Goal: Information Seeking & Learning: Check status

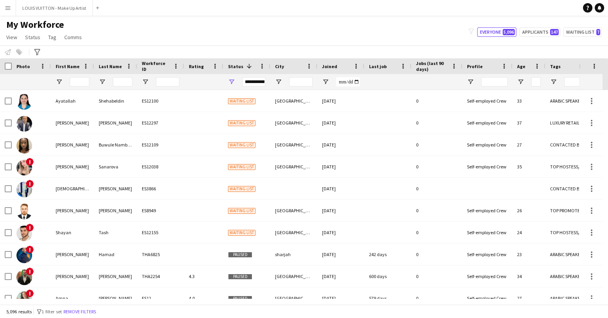
click at [14, 25] on span "My Workforce" at bounding box center [35, 25] width 58 height 12
click at [88, 4] on app-icon "Close" at bounding box center [89, 3] width 3 height 3
click at [7, 4] on button "Menu" at bounding box center [8, 8] width 16 height 16
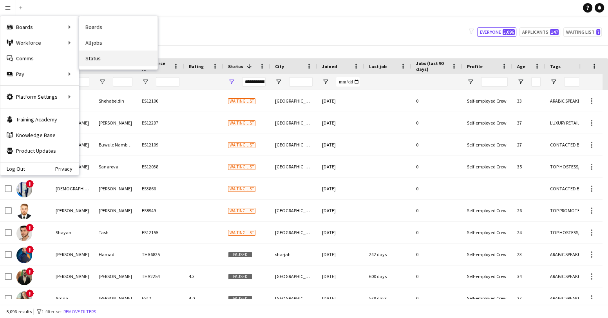
click at [94, 59] on link "Status" at bounding box center [118, 59] width 78 height 16
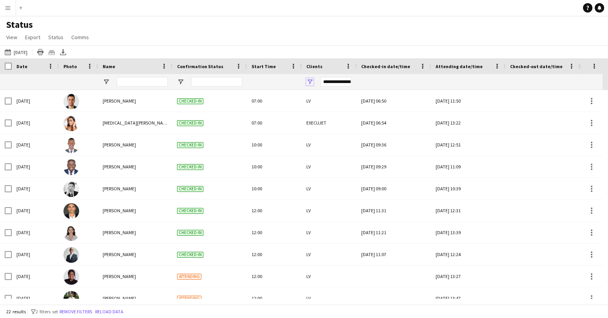
click at [310, 81] on span "Open Filter Menu" at bounding box center [309, 81] width 7 height 7
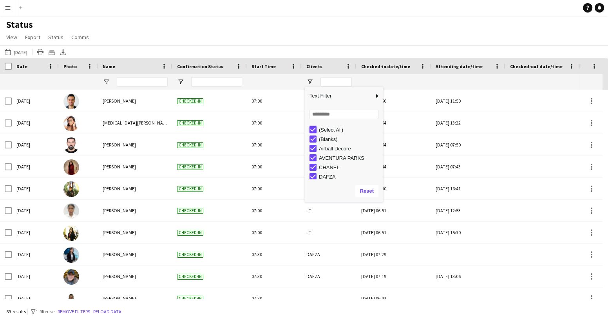
type input "***"
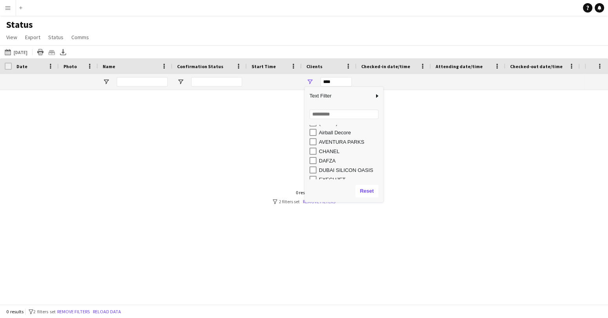
scroll to position [28, 0]
type input "*********"
type input "**********"
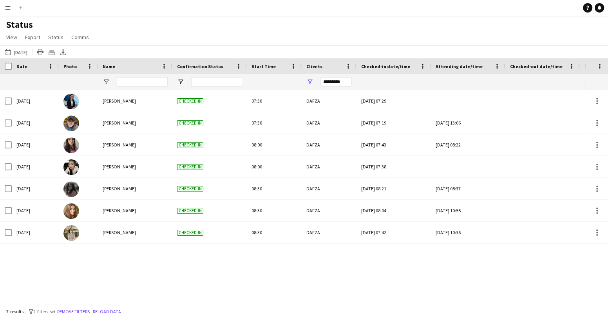
click at [109, 271] on div "[DATE] [PERSON_NAME] Checked-in 07:30 DAFZA [DATE] 07:29 [DATE] 16:41 Confirmed…" at bounding box center [292, 194] width 585 height 209
click at [8, 54] on app-icon "[DATE]" at bounding box center [9, 52] width 9 height 6
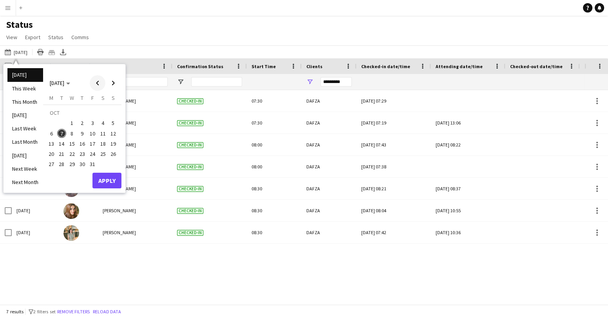
click at [96, 86] on span "Previous month" at bounding box center [98, 83] width 16 height 16
click at [51, 123] on span "1" at bounding box center [51, 122] width 9 height 9
click at [63, 165] on span "30" at bounding box center [61, 164] width 9 height 9
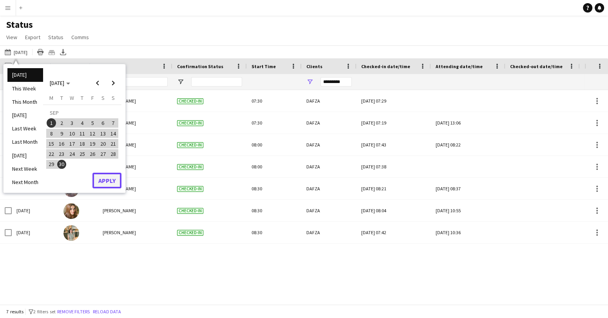
click at [102, 179] on button "Apply" at bounding box center [106, 181] width 29 height 16
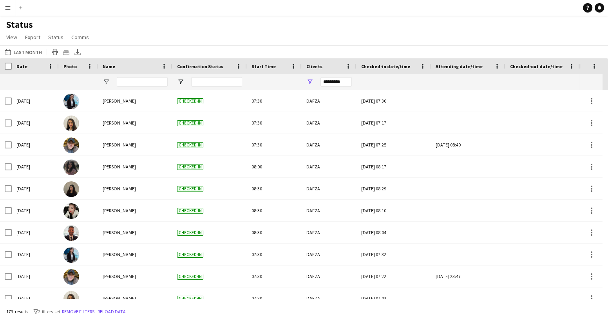
click at [346, 83] on div "*********" at bounding box center [335, 81] width 31 height 9
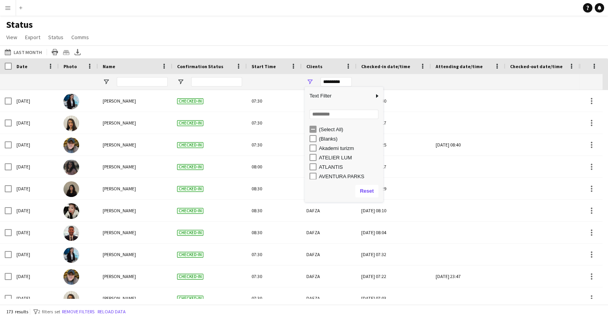
scroll to position [0, 0]
click at [326, 116] on input "Search filter values" at bounding box center [344, 114] width 69 height 9
click at [326, 117] on input "Search filter values" at bounding box center [344, 114] width 69 height 9
type input "***"
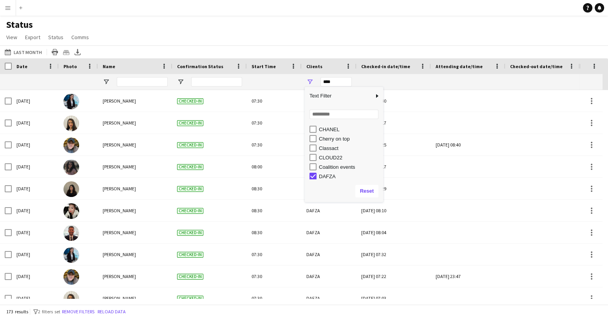
type input "***"
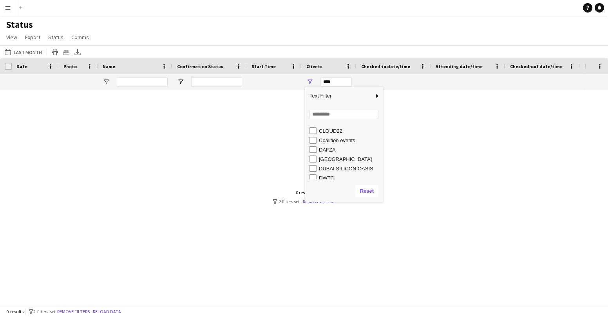
scroll to position [113, 0]
type input "**********"
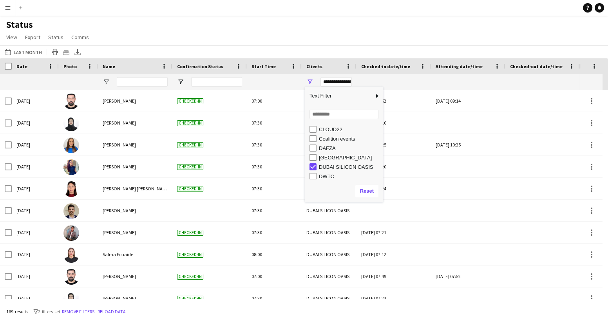
click at [340, 32] on div "Status View Views Default view New view Update view Delete view Edit name Custo…" at bounding box center [304, 32] width 608 height 27
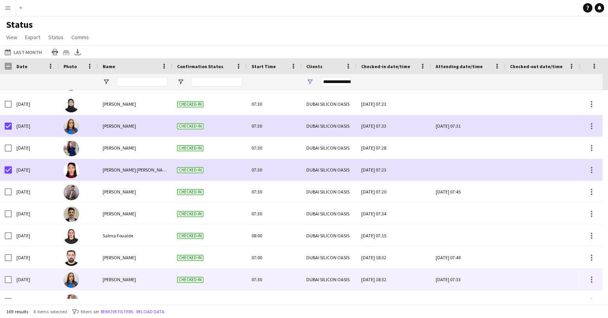
scroll to position [245, 0]
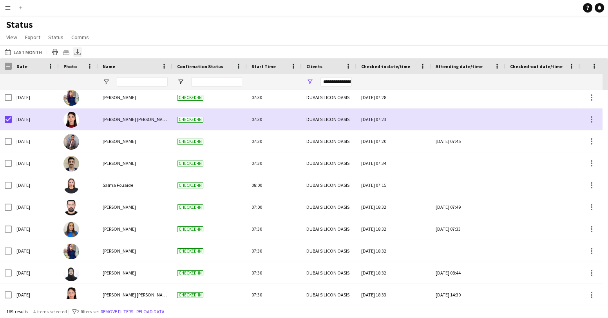
click at [76, 52] on icon at bounding box center [77, 51] width 3 height 5
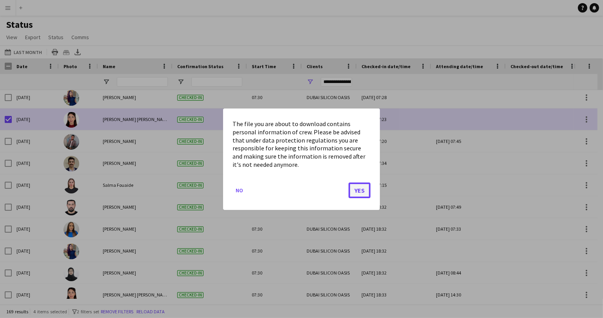
click at [359, 190] on button "Yes" at bounding box center [359, 190] width 22 height 16
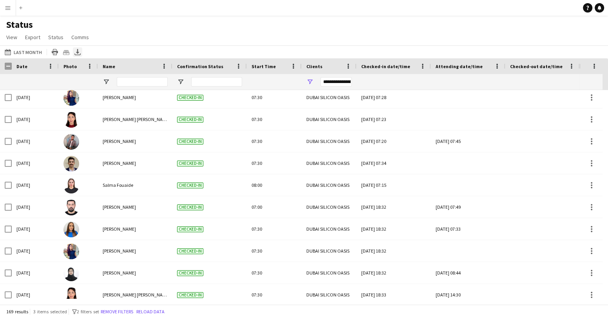
click at [77, 52] on icon at bounding box center [77, 51] width 3 height 5
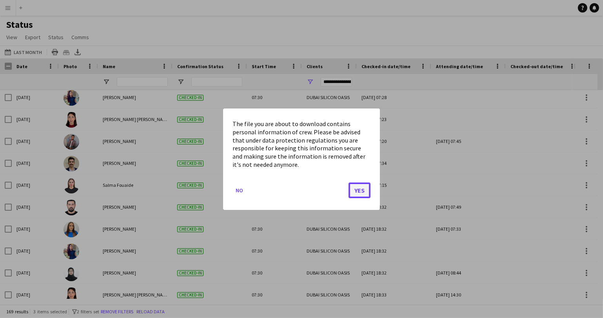
click at [358, 188] on button "Yes" at bounding box center [359, 190] width 22 height 16
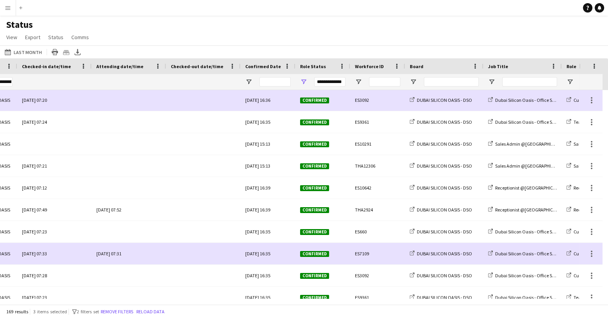
scroll to position [0, 339]
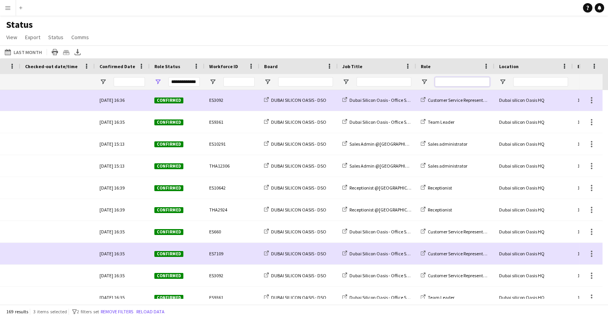
click at [445, 83] on input "Role Filter Input" at bounding box center [462, 81] width 55 height 9
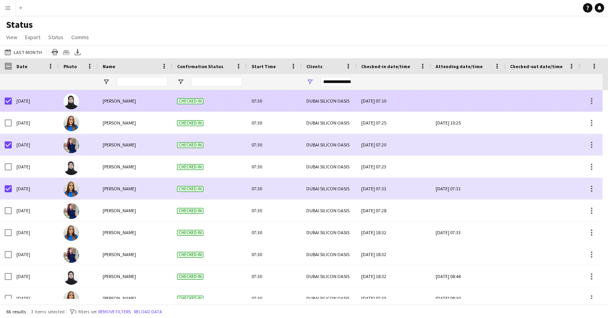
type input "***"
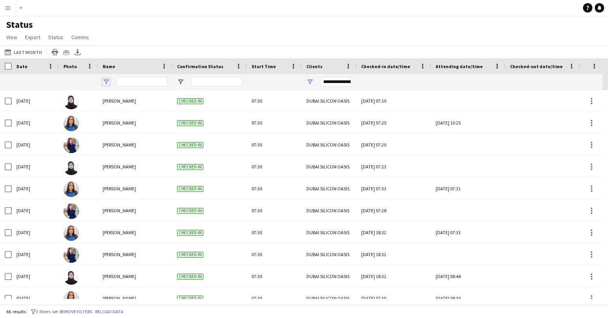
click at [107, 82] on span "Open Filter Menu" at bounding box center [106, 81] width 7 height 7
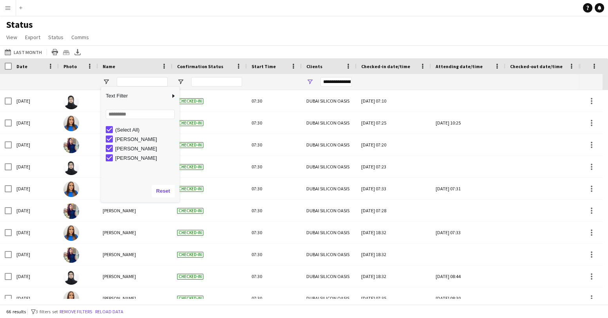
click at [143, 34] on div "Status View Views Default view New view Update view Delete view Edit name Custo…" at bounding box center [304, 32] width 608 height 27
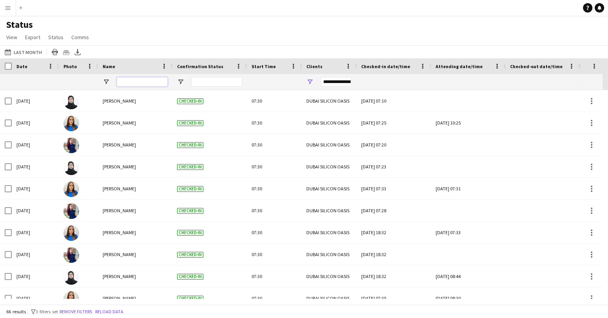
click at [134, 78] on input "Name Filter Input" at bounding box center [142, 81] width 51 height 9
click at [77, 50] on icon "Export XLSX" at bounding box center [77, 52] width 6 height 6
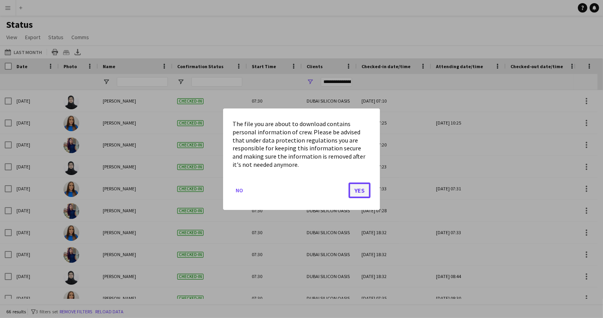
click at [356, 187] on button "Yes" at bounding box center [359, 190] width 22 height 16
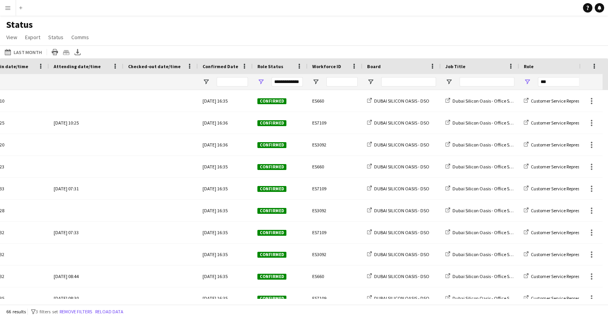
scroll to position [0, 427]
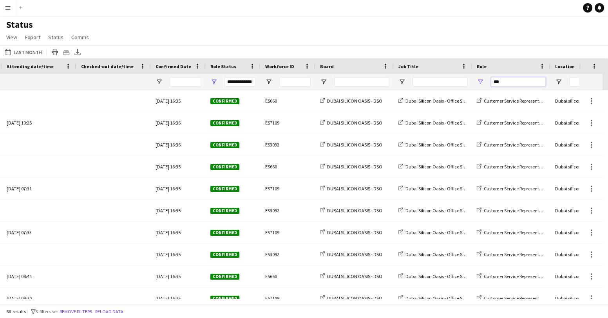
click at [512, 84] on input "***" at bounding box center [518, 81] width 55 height 9
type input "*"
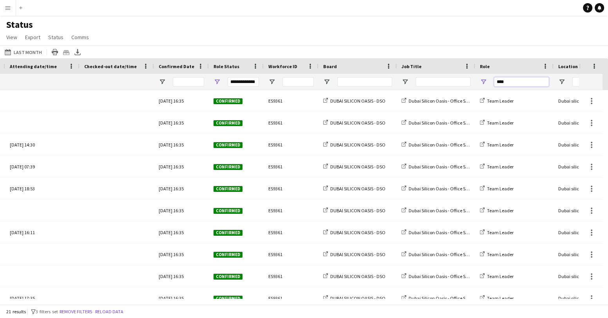
scroll to position [0, 176]
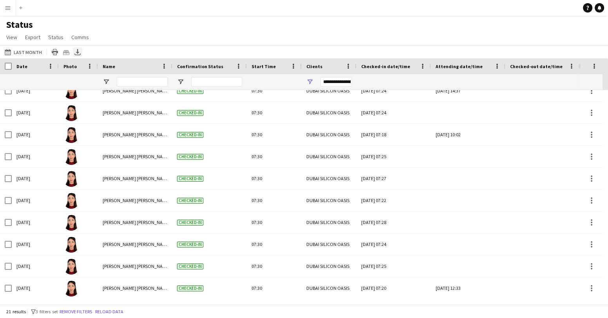
type input "****"
click at [77, 52] on icon "Export XLSX" at bounding box center [77, 52] width 6 height 6
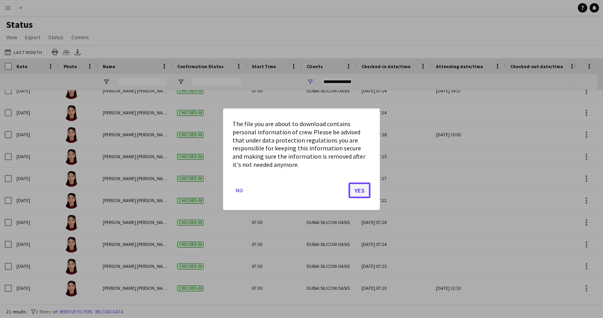
click at [357, 192] on button "Yes" at bounding box center [359, 190] width 22 height 16
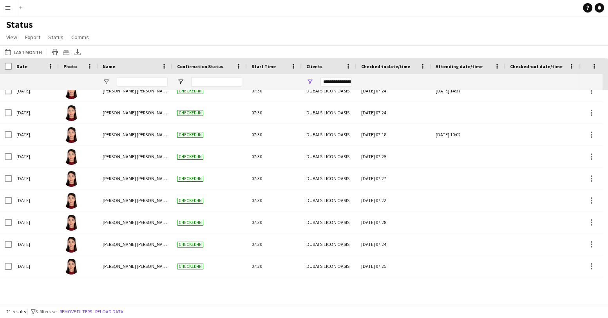
scroll to position [0, 0]
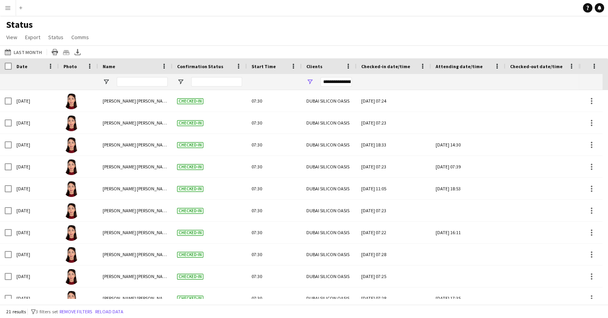
click at [337, 82] on div "**********" at bounding box center [335, 81] width 31 height 9
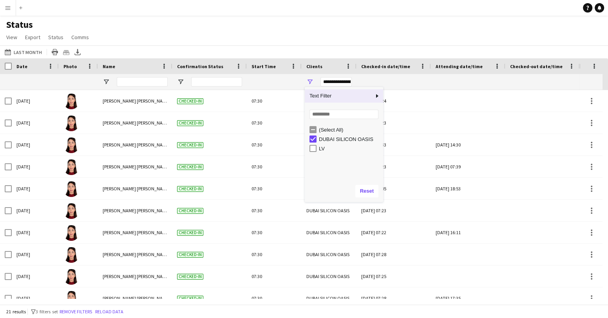
click at [337, 82] on div "**********" at bounding box center [335, 81] width 31 height 9
type input "***"
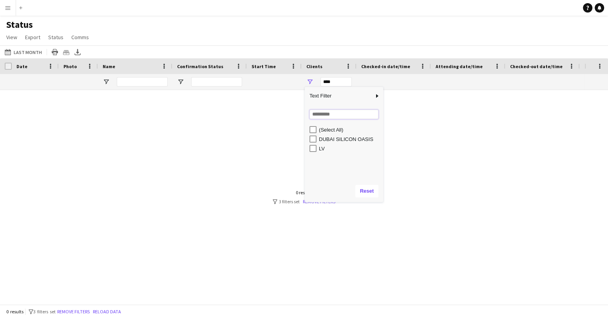
click at [329, 116] on input "Search filter values" at bounding box center [344, 114] width 69 height 9
type input "*****"
click at [445, 151] on div at bounding box center [292, 194] width 585 height 209
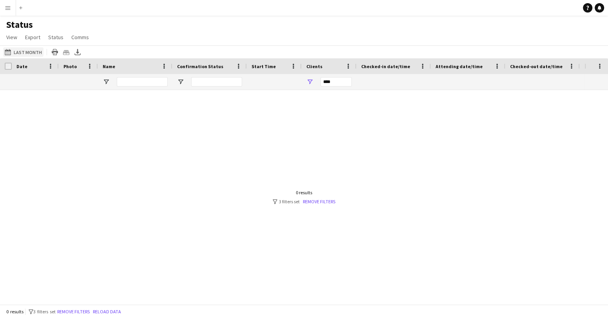
click at [10, 52] on app-icon "[DATE]" at bounding box center [9, 52] width 9 height 6
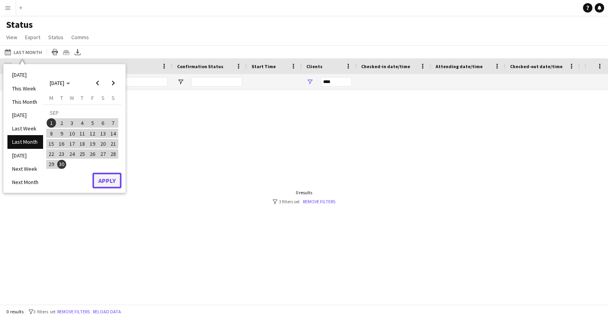
click at [104, 179] on button "Apply" at bounding box center [106, 181] width 29 height 16
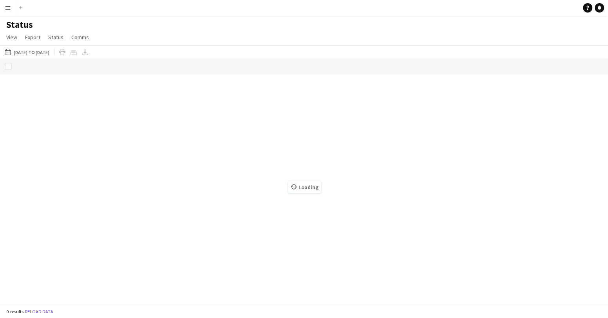
click at [7, 4] on button "Menu" at bounding box center [8, 8] width 16 height 16
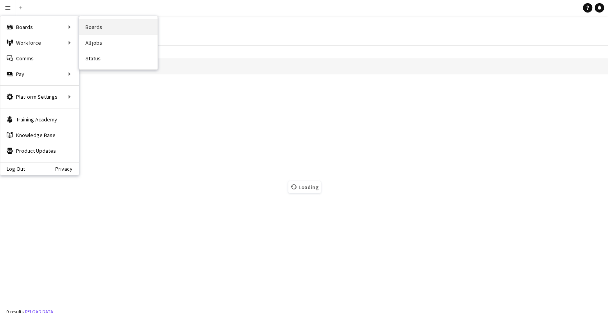
click at [93, 33] on link "Boards" at bounding box center [118, 27] width 78 height 16
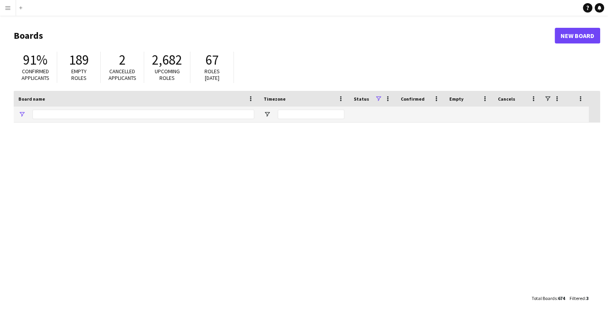
type input "*****"
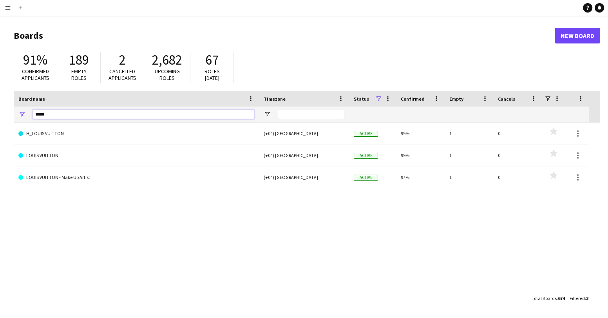
click at [134, 115] on input "*****" at bounding box center [144, 114] width 222 height 9
type input "*****"
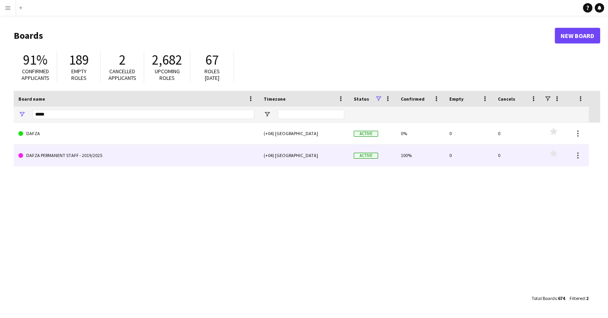
click at [41, 154] on link "DAFZA PERMANENT STAFF - 2019/2025" at bounding box center [136, 156] width 236 height 22
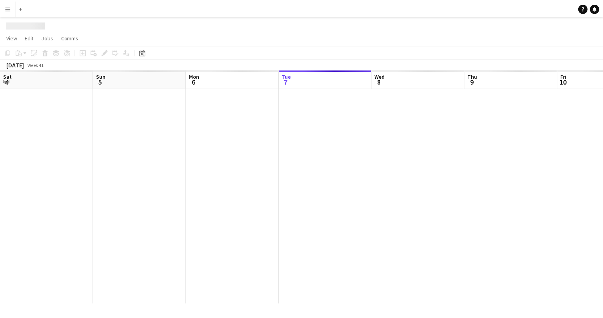
scroll to position [0, 187]
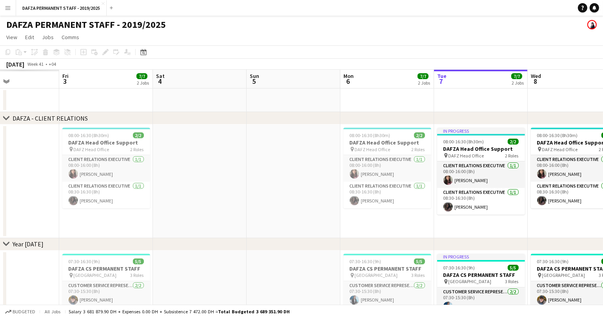
drag, startPoint x: 103, startPoint y: 104, endPoint x: 536, endPoint y: 91, distance: 433.5
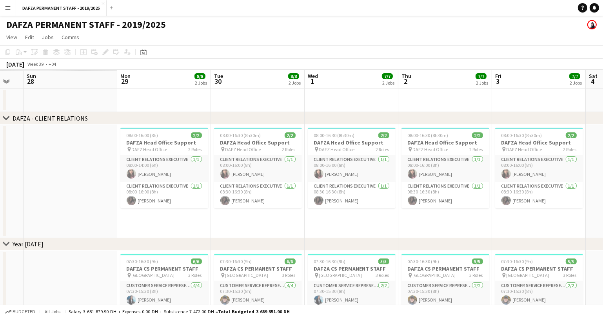
drag, startPoint x: 92, startPoint y: 104, endPoint x: 516, endPoint y: 88, distance: 425.0
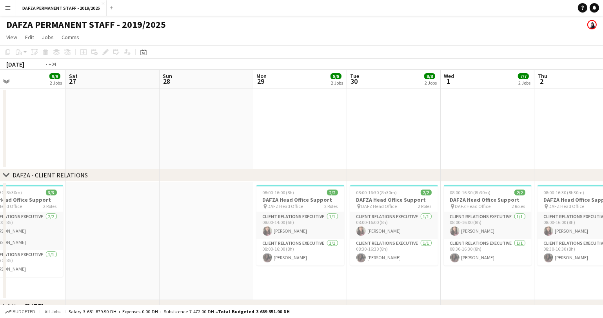
scroll to position [0, 198]
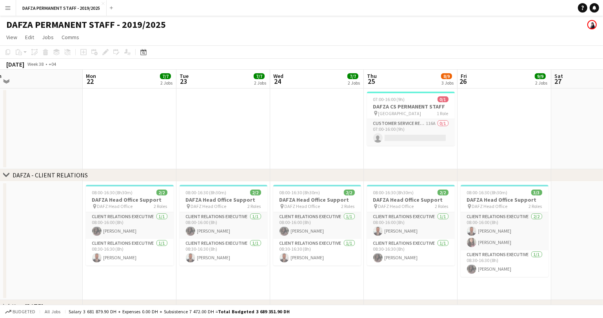
drag, startPoint x: 67, startPoint y: 128, endPoint x: 608, endPoint y: 114, distance: 540.4
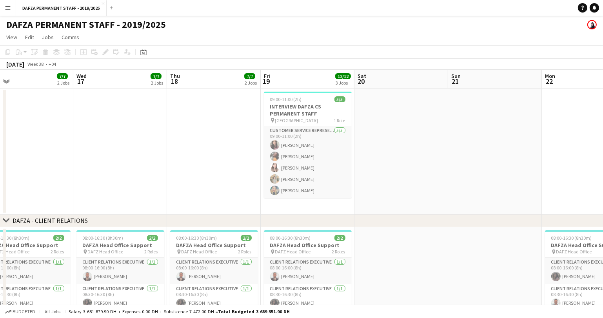
drag, startPoint x: 72, startPoint y: 149, endPoint x: 530, endPoint y: 120, distance: 458.9
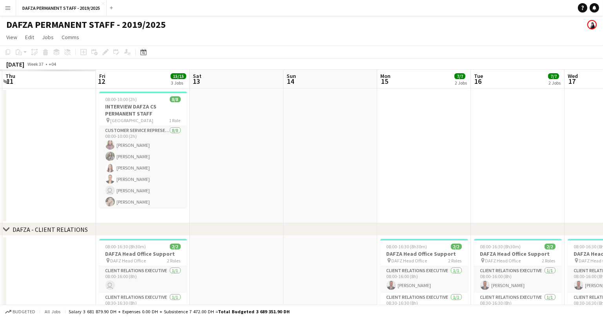
scroll to position [0, 218]
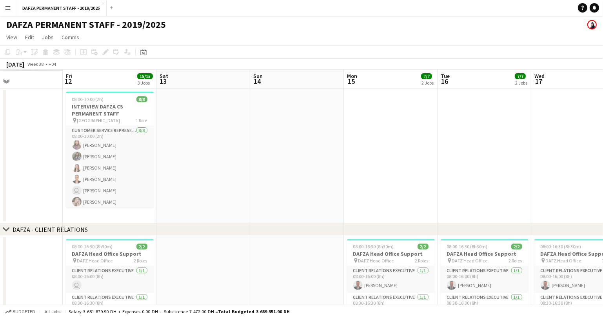
drag, startPoint x: 57, startPoint y: 155, endPoint x: 510, endPoint y: 122, distance: 454.1
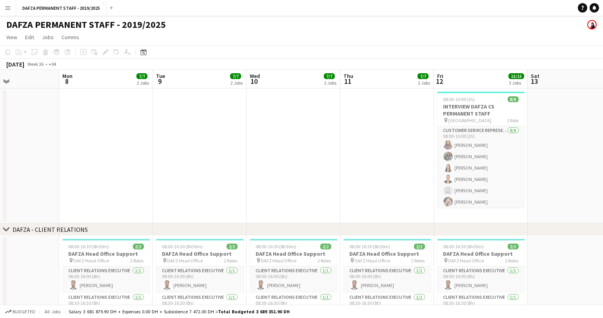
drag, startPoint x: 228, startPoint y: 179, endPoint x: 606, endPoint y: 160, distance: 378.9
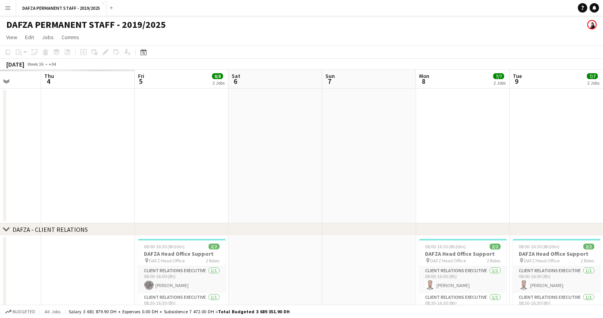
drag, startPoint x: 120, startPoint y: 166, endPoint x: 580, endPoint y: 160, distance: 459.6
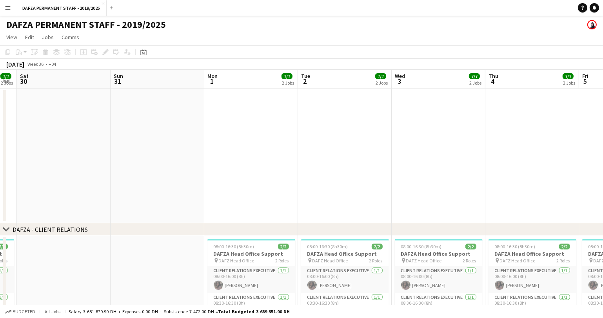
drag, startPoint x: 87, startPoint y: 168, endPoint x: 428, endPoint y: 172, distance: 340.9
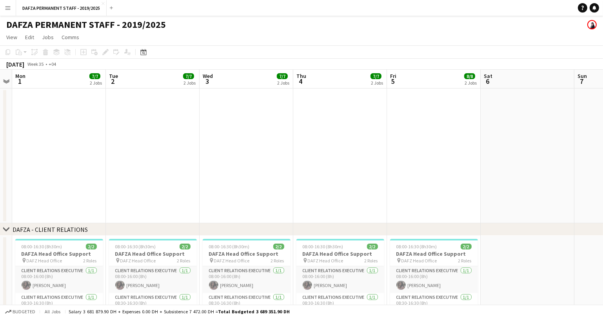
drag, startPoint x: 413, startPoint y: 165, endPoint x: 247, endPoint y: 174, distance: 166.4
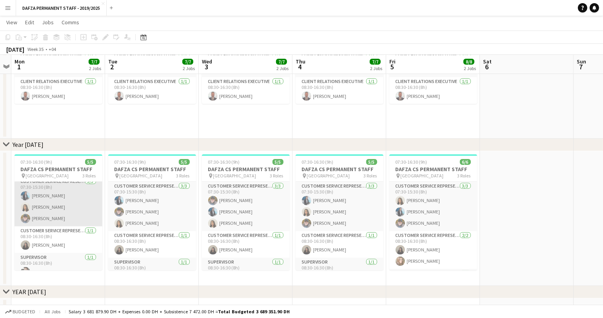
scroll to position [14, 0]
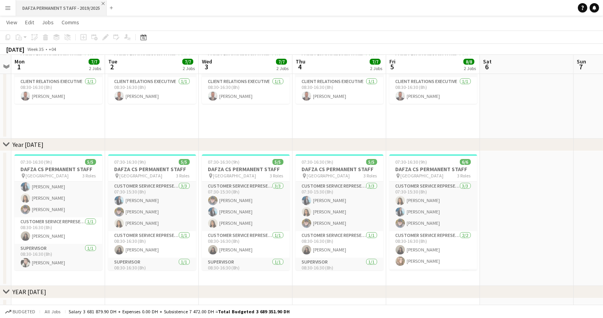
click at [103, 3] on app-icon "Close" at bounding box center [102, 3] width 3 height 3
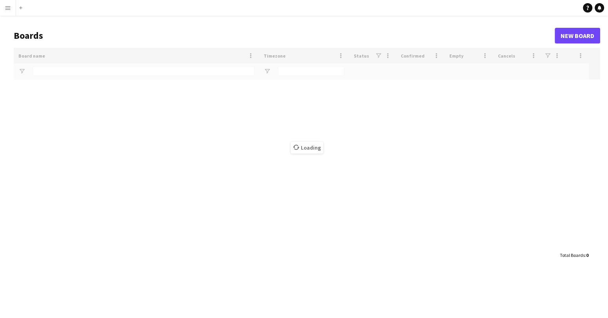
click at [7, 8] on app-icon "Menu" at bounding box center [8, 8] width 6 height 6
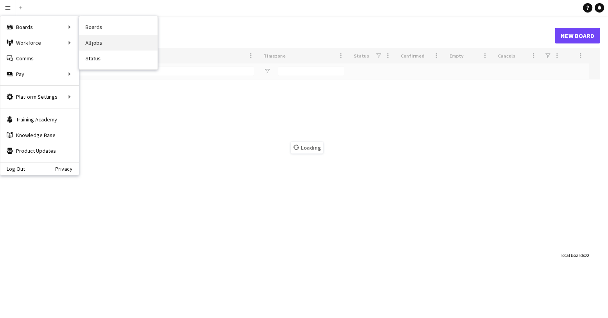
click at [152, 38] on link "All jobs" at bounding box center [118, 43] width 78 height 16
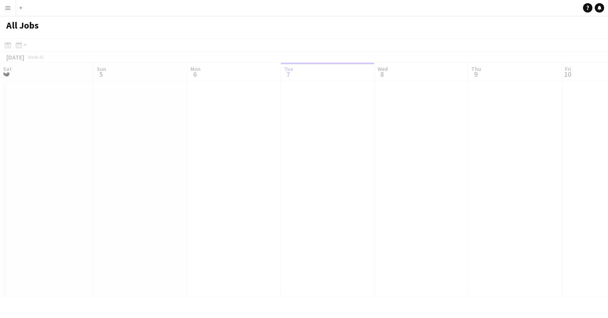
scroll to position [0, 187]
click at [7, 9] on app-icon "Menu" at bounding box center [8, 8] width 6 height 6
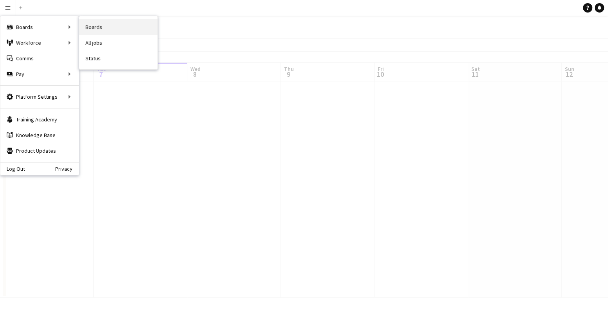
click at [91, 28] on link "Boards" at bounding box center [118, 27] width 78 height 16
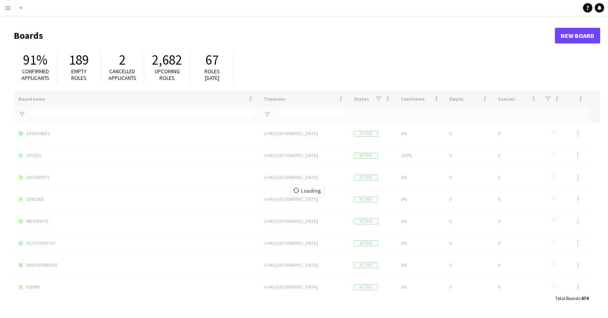
type input "*****"
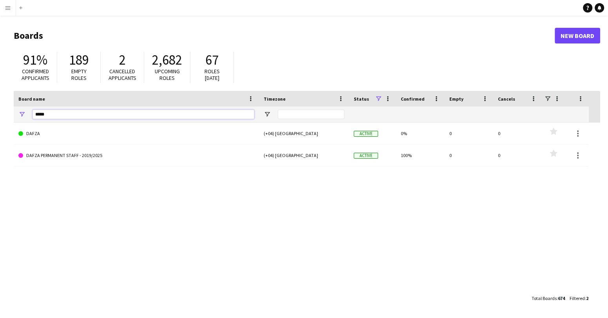
click at [55, 115] on input "*****" at bounding box center [144, 114] width 222 height 9
type input "***"
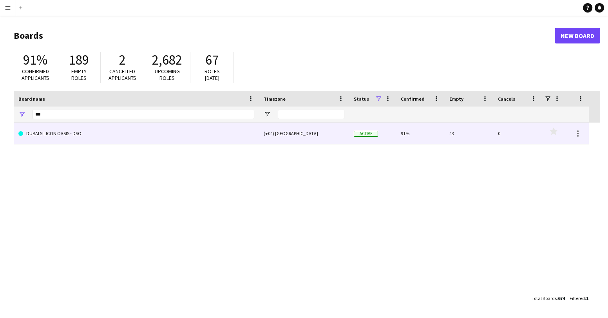
click at [45, 130] on link "DUBAI SILICON OASIS - DSO" at bounding box center [136, 134] width 236 height 22
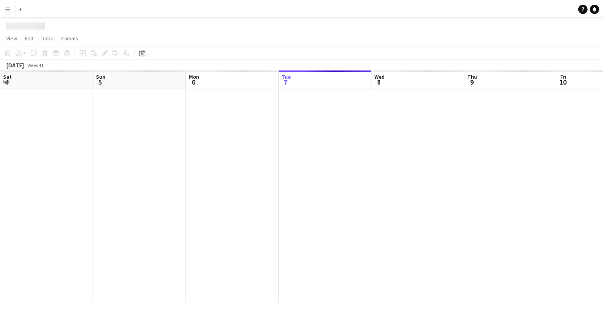
scroll to position [0, 187]
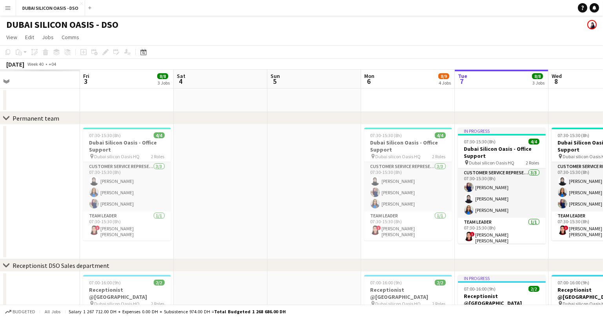
drag, startPoint x: 252, startPoint y: 92, endPoint x: 429, endPoint y: 85, distance: 176.4
click at [427, 85] on app-calendar-viewport "Tue 30 Wed 1 Thu 2 Fri 3 8/8 3 Jobs Sat 4 Sun 5 Mon 6 8/9 4 Jobs Tue 7 8/8 3 Jo…" at bounding box center [301, 312] width 603 height 485
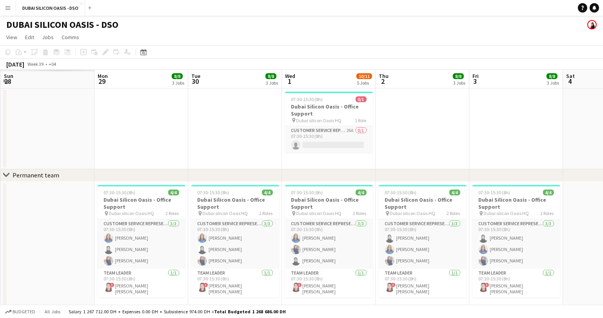
drag, startPoint x: 52, startPoint y: 122, endPoint x: 415, endPoint y: 119, distance: 363.2
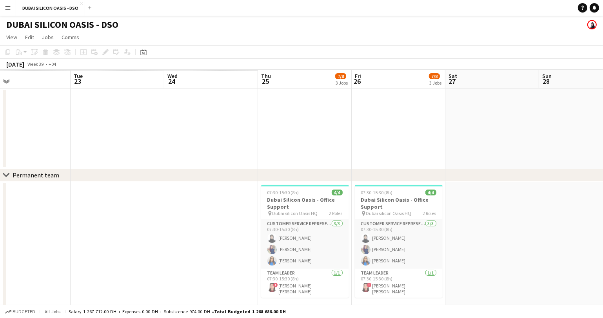
drag, startPoint x: 47, startPoint y: 142, endPoint x: 502, endPoint y: 133, distance: 455.7
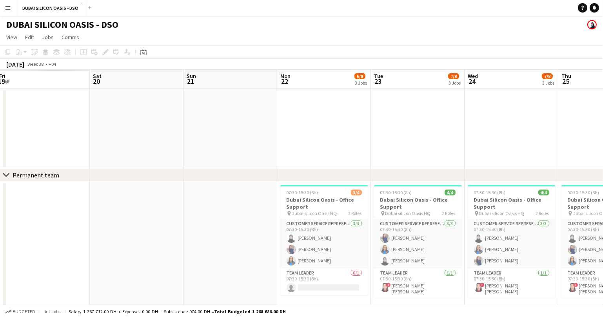
drag, startPoint x: 122, startPoint y: 141, endPoint x: 486, endPoint y: 123, distance: 364.4
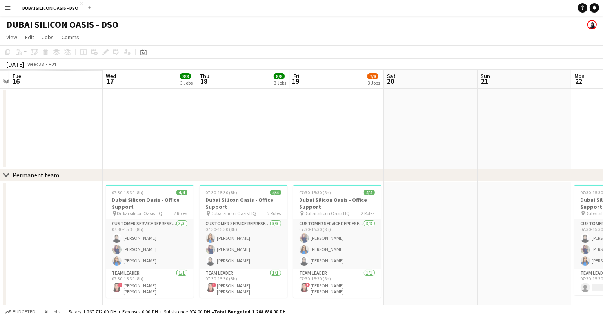
scroll to position [0, 195]
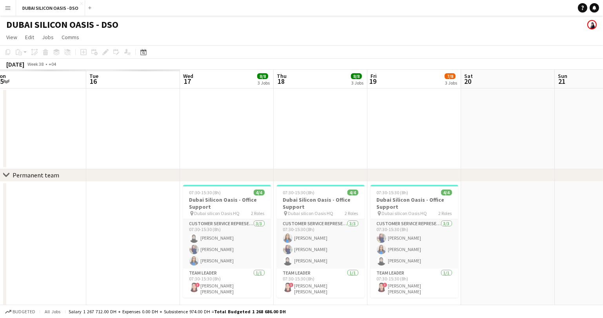
drag, startPoint x: 93, startPoint y: 142, endPoint x: 465, endPoint y: 132, distance: 371.9
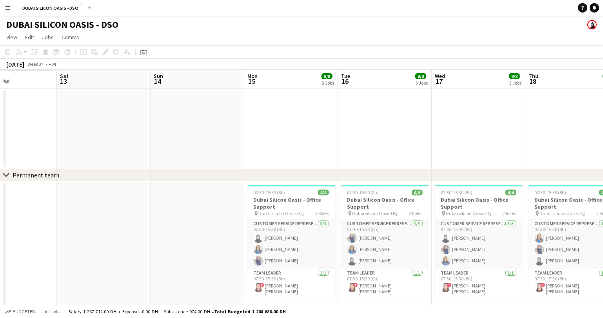
drag, startPoint x: 31, startPoint y: 142, endPoint x: 379, endPoint y: 115, distance: 348.6
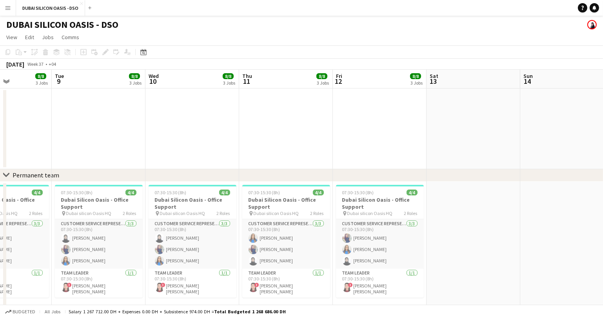
drag, startPoint x: 48, startPoint y: 132, endPoint x: 322, endPoint y: 121, distance: 273.7
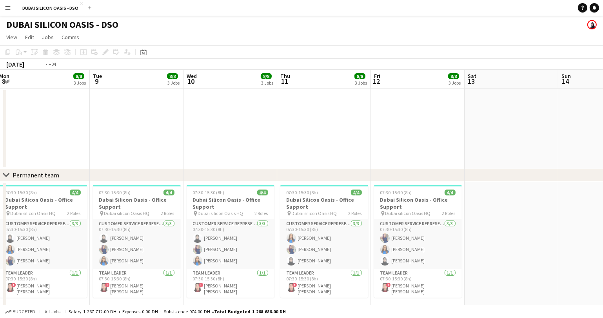
drag, startPoint x: 47, startPoint y: 133, endPoint x: 366, endPoint y: 119, distance: 318.4
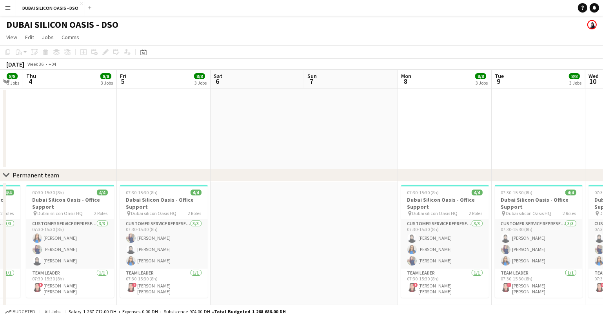
drag, startPoint x: 140, startPoint y: 138, endPoint x: 335, endPoint y: 130, distance: 195.2
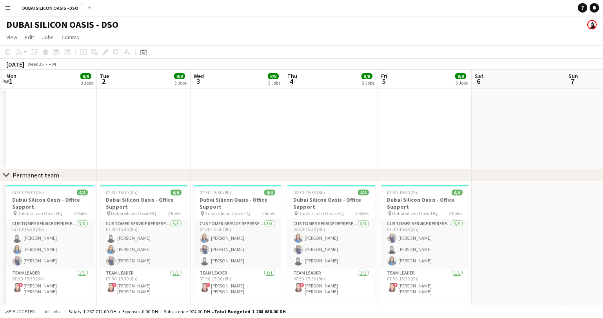
scroll to position [0, 278]
drag, startPoint x: 100, startPoint y: 141, endPoint x: 267, endPoint y: 143, distance: 166.9
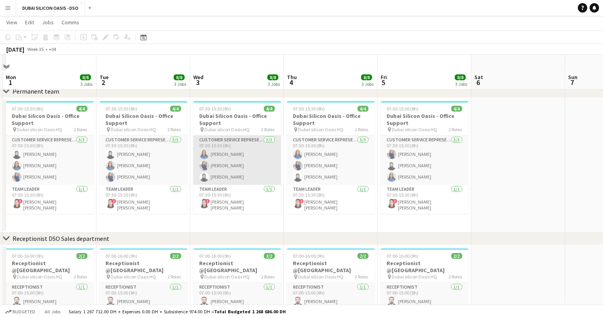
scroll to position [42, 0]
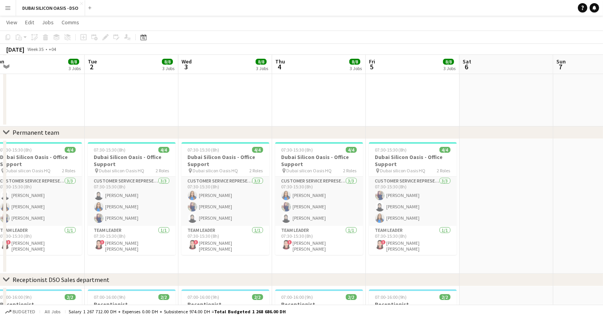
drag, startPoint x: 551, startPoint y: 232, endPoint x: 342, endPoint y: 262, distance: 210.9
click at [342, 262] on app-calendar-viewport "Fri 29 8/8 3 Jobs Sat 30 Sun 31 Mon 1 8/8 3 Jobs Tue 2 8/8 3 Jobs Wed 3 8/8 3 J…" at bounding box center [301, 285] width 603 height 592
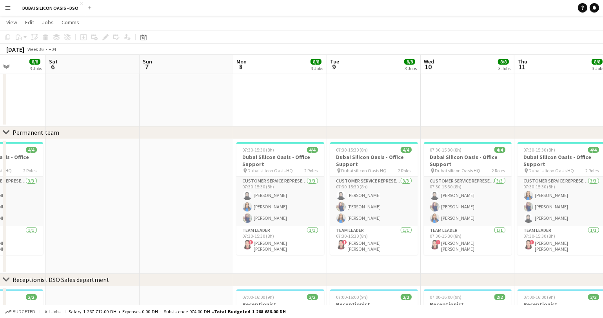
drag, startPoint x: 348, startPoint y: 249, endPoint x: 122, endPoint y: 250, distance: 225.7
click at [122, 250] on app-calendar-viewport "Wed 3 8/8 3 Jobs Thu 4 8/8 3 Jobs Fri 5 8/8 3 Jobs Sat 6 Sun 7 Mon 8 8/8 3 Jobs…" at bounding box center [301, 285] width 603 height 592
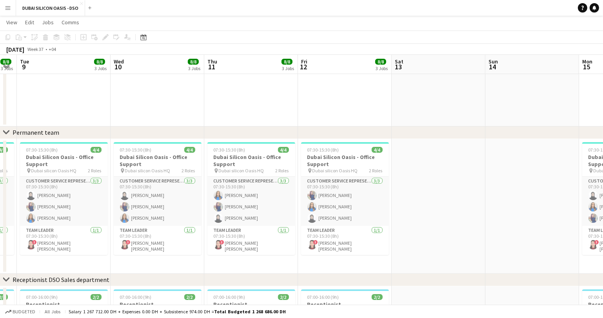
drag, startPoint x: 493, startPoint y: 264, endPoint x: 262, endPoint y: 269, distance: 231.2
click at [249, 268] on app-calendar-viewport "Sat 6 Sun 7 Mon 8 8/8 3 Jobs Tue 9 8/8 3 Jobs Wed 10 8/8 3 Jobs Thu 11 8/8 3 Jo…" at bounding box center [301, 285] width 603 height 592
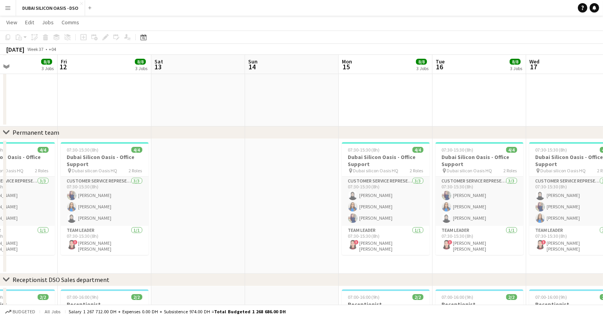
drag, startPoint x: 529, startPoint y: 226, endPoint x: 243, endPoint y: 228, distance: 286.0
click at [245, 228] on app-calendar-viewport "Mon 8 8/8 3 Jobs Tue 9 8/8 3 Jobs Wed 10 8/8 3 Jobs Thu 11 8/8 3 Jobs Fri 12 8/…" at bounding box center [301, 285] width 603 height 592
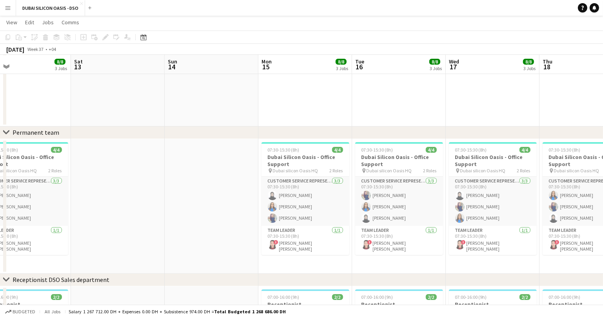
scroll to position [0, 204]
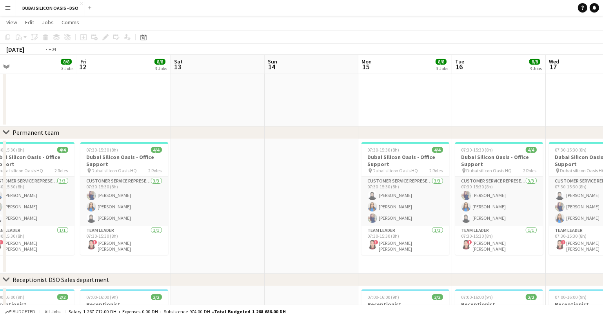
drag, startPoint x: 420, startPoint y: 262, endPoint x: 121, endPoint y: 261, distance: 299.7
click at [121, 261] on app-calendar-viewport "Tue 9 8/8 3 Jobs Wed 10 8/8 3 Jobs Thu 11 8/8 3 Jobs Fri 12 8/8 3 Jobs Sat 13 S…" at bounding box center [301, 285] width 603 height 592
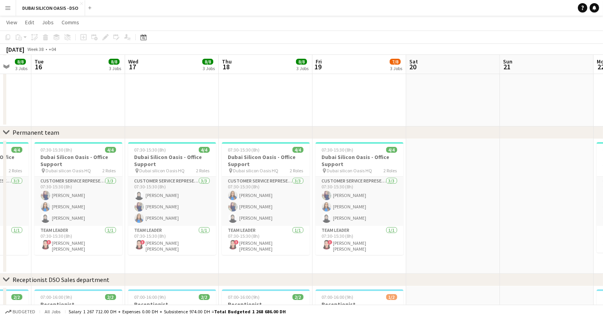
drag, startPoint x: 568, startPoint y: 225, endPoint x: 331, endPoint y: 234, distance: 237.2
click at [331, 234] on app-calendar-viewport "Sat 13 Sun 14 Mon 15 8/8 3 Jobs Tue 16 8/8 3 Jobs Wed 17 8/8 3 Jobs Thu 18 8/8 …" at bounding box center [301, 285] width 603 height 592
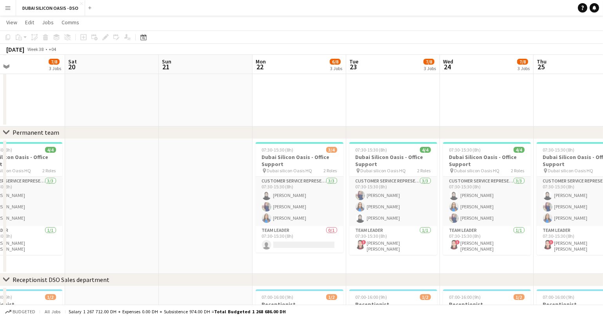
scroll to position [0, 254]
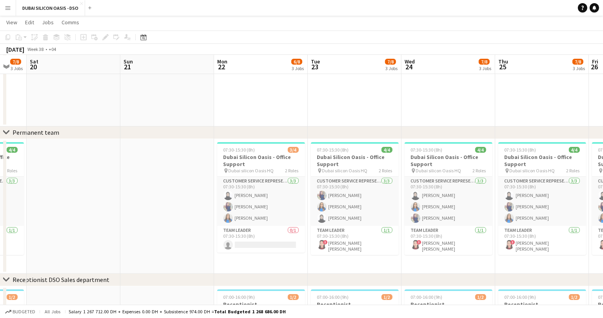
drag, startPoint x: 479, startPoint y: 264, endPoint x: 294, endPoint y: 264, distance: 184.5
click at [294, 264] on app-calendar-viewport "Wed 17 8/8 3 Jobs Thu 18 8/8 3 Jobs Fri 19 7/8 3 Jobs Sat 20 Sun 21 Mon 22 6/8 …" at bounding box center [301, 285] width 603 height 592
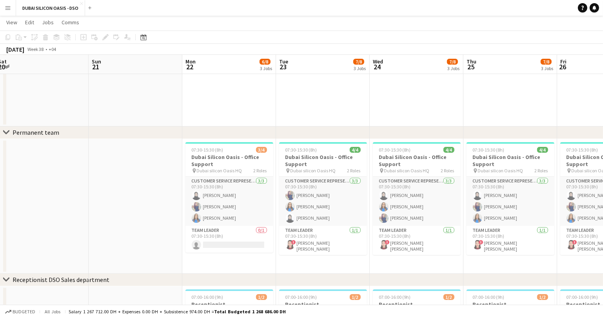
drag, startPoint x: 460, startPoint y: 266, endPoint x: 289, endPoint y: 286, distance: 171.6
click at [289, 286] on app-calendar-viewport "Wed 17 8/8 3 Jobs Thu 18 8/8 3 Jobs Fri 19 7/8 3 Jobs Sat 20 Sun 21 Mon 22 6/8 …" at bounding box center [301, 285] width 603 height 592
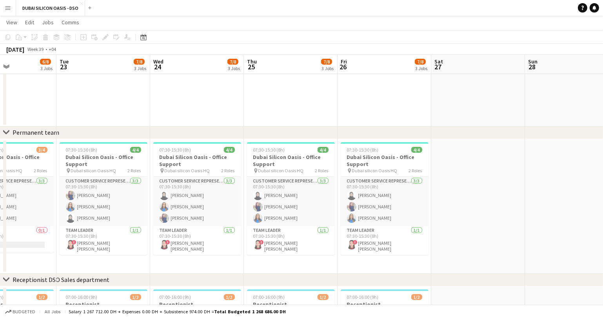
scroll to position [0, 251]
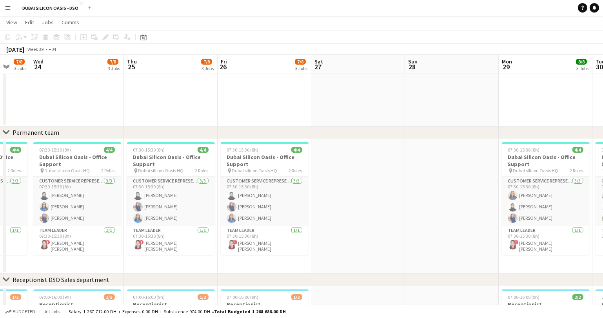
drag, startPoint x: 560, startPoint y: 252, endPoint x: 286, endPoint y: 275, distance: 275.5
click at [286, 275] on div "chevron-right Permanent team chevron-right Receptionist DSO Sales department ch…" at bounding box center [301, 285] width 603 height 592
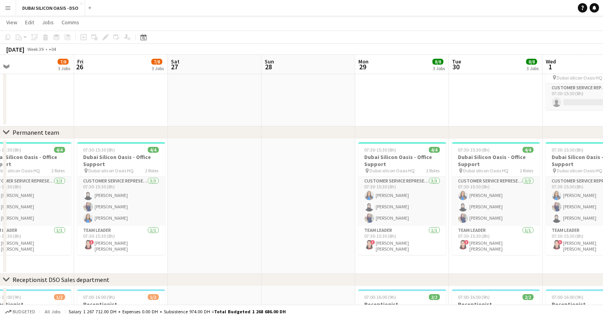
drag, startPoint x: 492, startPoint y: 268, endPoint x: 277, endPoint y: 276, distance: 215.2
click at [277, 276] on div "chevron-right Permanent team chevron-right Receptionist DSO Sales department ch…" at bounding box center [301, 285] width 603 height 592
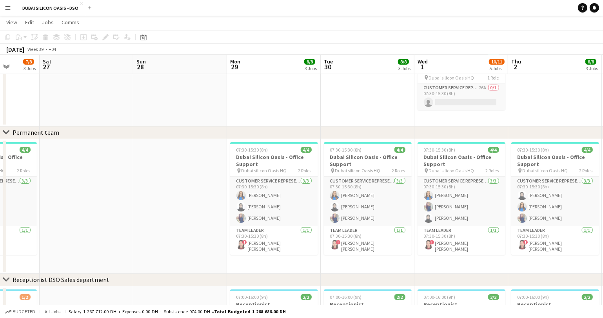
scroll to position [0, 302]
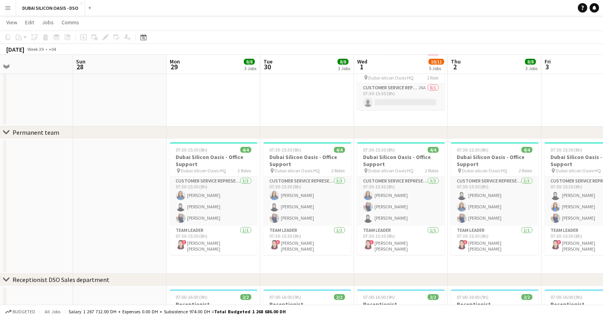
drag, startPoint x: 474, startPoint y: 262, endPoint x: 285, endPoint y: 270, distance: 188.6
click at [285, 270] on app-calendar-viewport "Wed 24 7/8 3 Jobs Thu 25 7/8 3 Jobs Fri 26 7/8 3 Jobs Sat 27 Sun 28 Mon 29 8/8 …" at bounding box center [301, 285] width 603 height 592
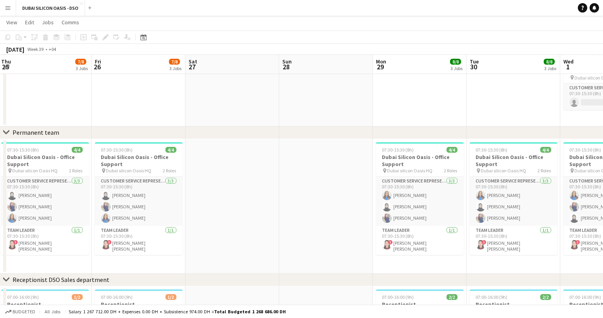
drag, startPoint x: 60, startPoint y: 247, endPoint x: 279, endPoint y: 245, distance: 218.2
click at [281, 244] on app-calendar-viewport "Tue 23 7/8 3 Jobs Wed 24 7/8 3 Jobs Thu 25 7/8 3 Jobs Fri 26 7/8 3 Jobs Sat 27 …" at bounding box center [301, 285] width 603 height 592
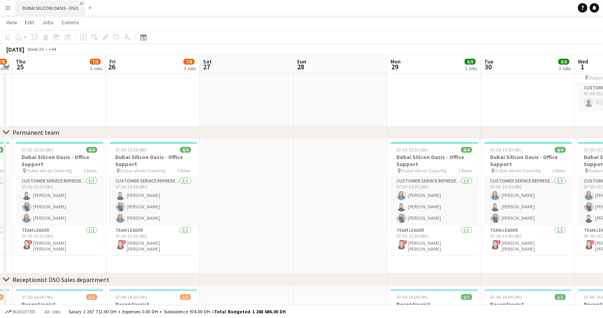
click at [81, 4] on app-icon "Close" at bounding box center [81, 3] width 3 height 3
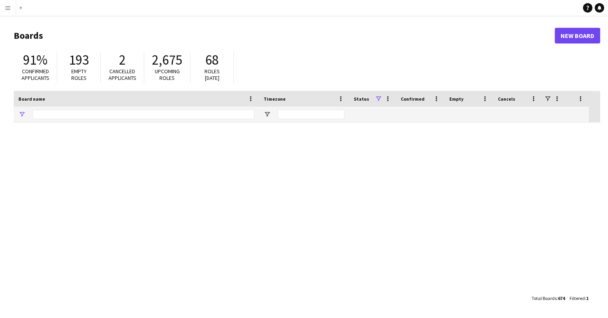
type input "***"
click at [56, 114] on input "***" at bounding box center [144, 114] width 222 height 9
type input "*"
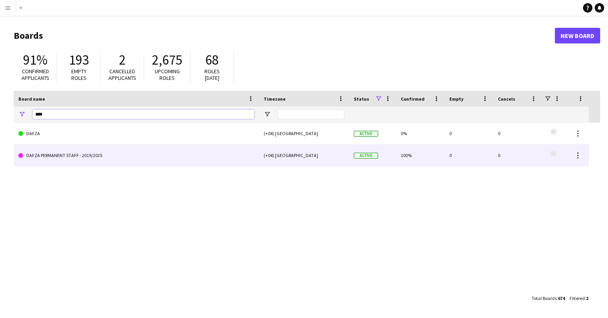
type input "****"
click at [55, 160] on link "DAFZA PERMANENT STAFF - 2019/2025" at bounding box center [136, 156] width 236 height 22
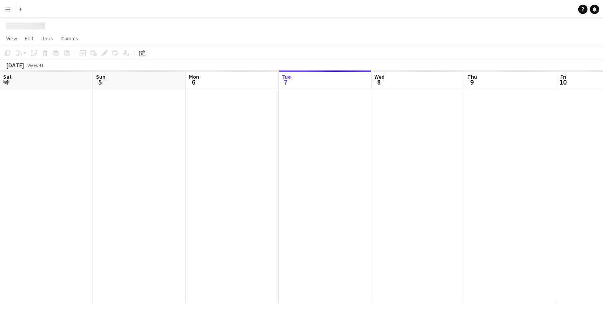
scroll to position [0, 187]
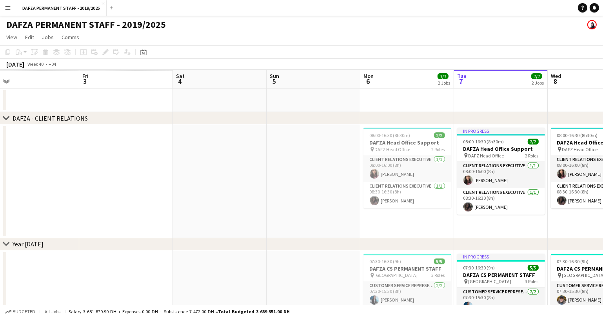
drag, startPoint x: 204, startPoint y: 107, endPoint x: 584, endPoint y: 101, distance: 380.1
click at [603, 101] on html "Menu Boards Boards Boards All jobs Status Workforce Workforce My Workforce Recr…" at bounding box center [301, 307] width 603 height 615
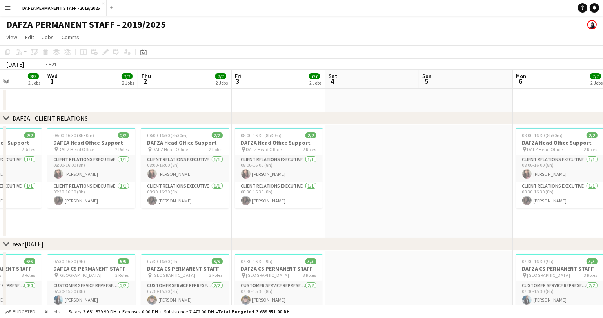
drag, startPoint x: 53, startPoint y: 101, endPoint x: 582, endPoint y: 101, distance: 528.9
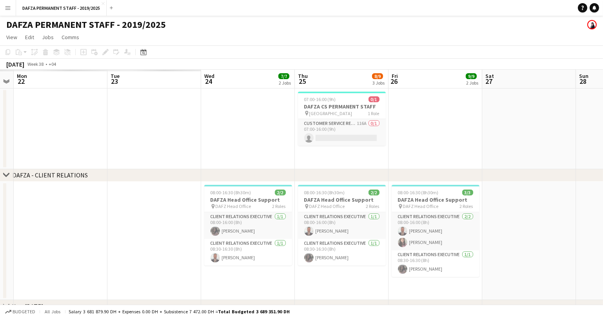
drag, startPoint x: 21, startPoint y: 121, endPoint x: 402, endPoint y: 119, distance: 381.2
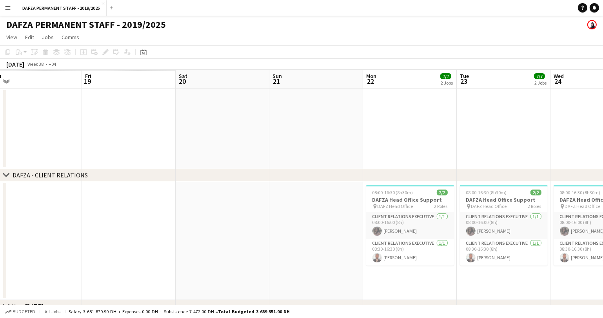
drag, startPoint x: 34, startPoint y: 128, endPoint x: 568, endPoint y: 128, distance: 534.8
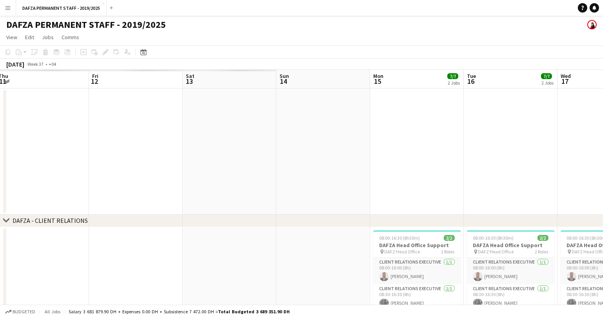
drag, startPoint x: 64, startPoint y: 156, endPoint x: 533, endPoint y: 154, distance: 469.4
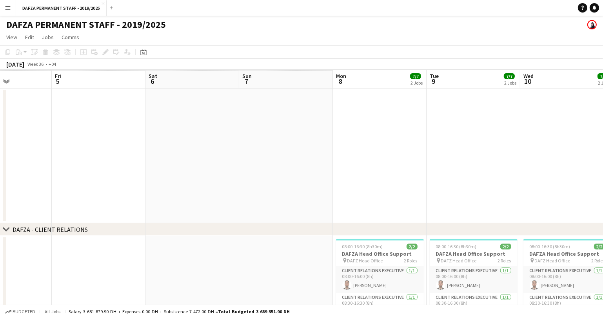
scroll to position [0, 208]
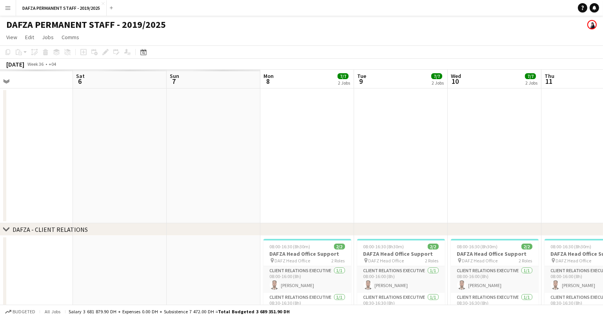
drag, startPoint x: 68, startPoint y: 167, endPoint x: 605, endPoint y: 158, distance: 537.2
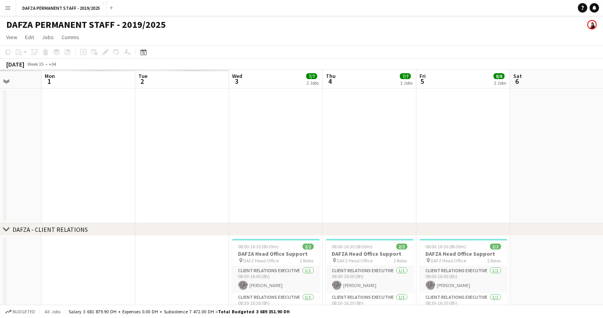
drag, startPoint x: 80, startPoint y: 183, endPoint x: 517, endPoint y: 167, distance: 437.5
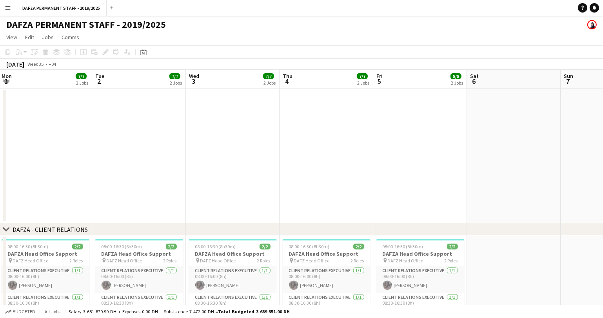
drag, startPoint x: 286, startPoint y: 170, endPoint x: 245, endPoint y: 170, distance: 40.7
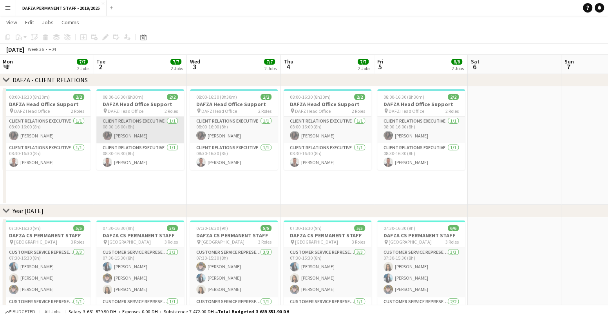
scroll to position [147, 0]
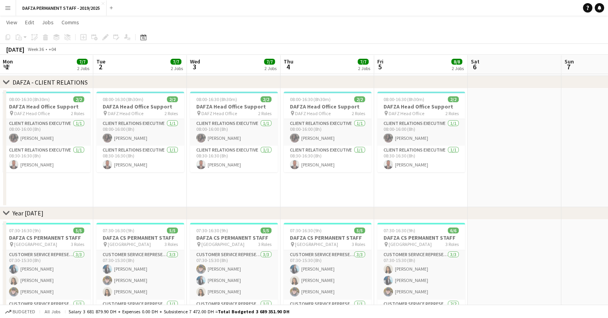
click at [278, 203] on app-date-cell "08:00-16:30 (8h30m) 2/2 DAFZA Head Office Support pin DAFZ Head Office 2 Roles …" at bounding box center [234, 148] width 94 height 119
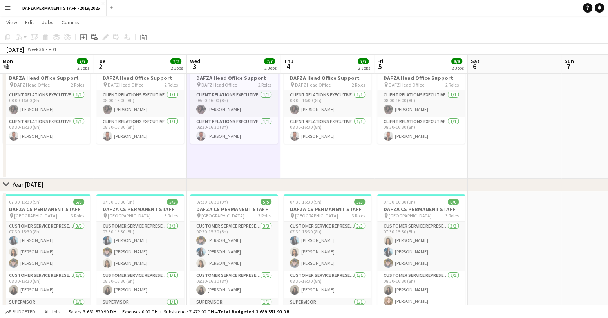
scroll to position [176, 0]
click at [281, 211] on app-date-cell "07:30-16:30 (9h) 5/5 DAFZA CS PERMANENT STAFF pin Dubai Airport Free Zone 3 Rol…" at bounding box center [328, 257] width 94 height 135
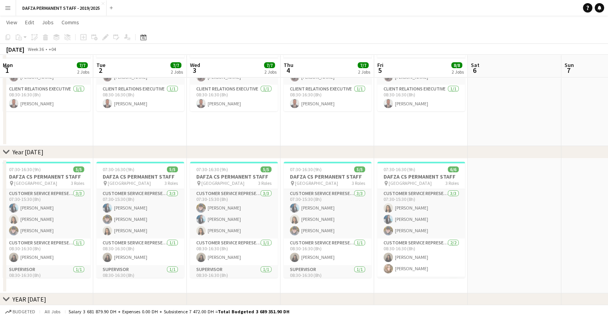
scroll to position [212, 0]
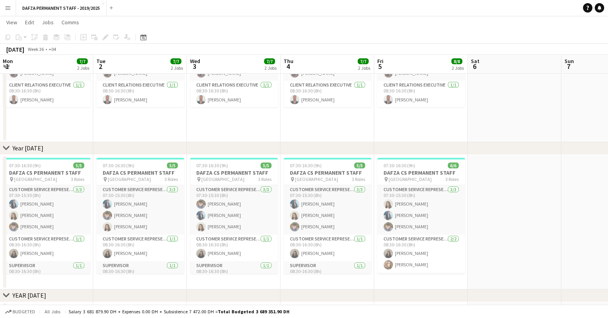
click at [281, 190] on app-date-cell "07:30-16:30 (9h) 5/5 DAFZA CS PERMANENT STAFF pin Dubai Airport Free Zone 3 Rol…" at bounding box center [328, 222] width 94 height 135
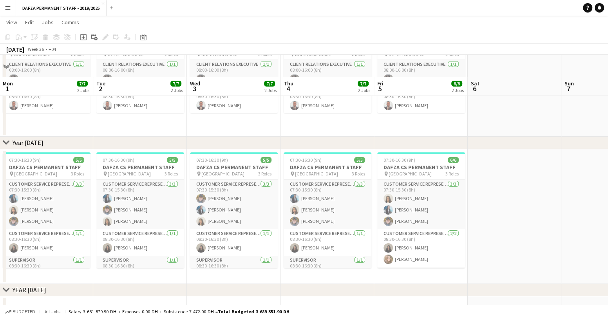
scroll to position [117, 0]
